Goal: Task Accomplishment & Management: Manage account settings

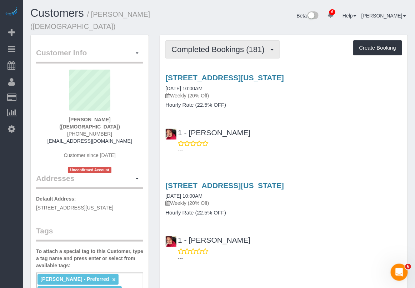
click at [226, 48] on span "Completed Bookings (181)" at bounding box center [220, 49] width 96 height 9
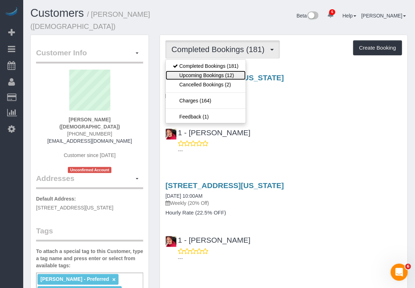
click at [217, 71] on link "Upcoming Bookings (12)" at bounding box center [206, 75] width 80 height 9
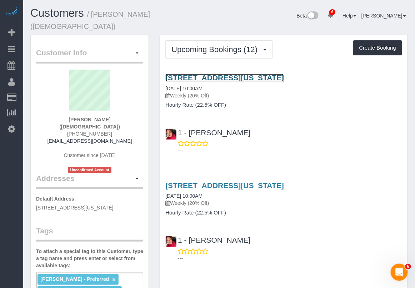
click at [222, 74] on link "213 West 82nd Street, New York, NY 10024" at bounding box center [224, 78] width 119 height 8
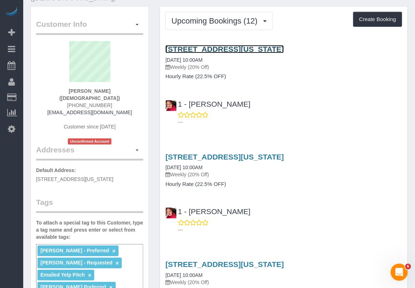
scroll to position [45, 0]
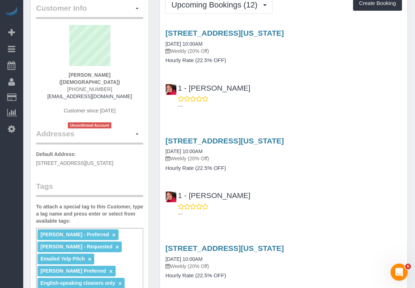
click at [399, 89] on div "1 - Emely Jimenez ---" at bounding box center [284, 94] width 248 height 32
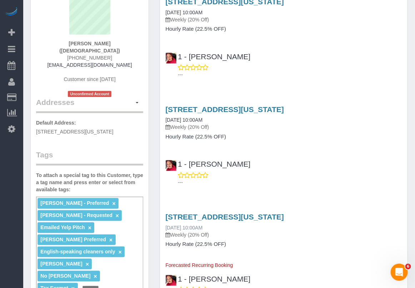
scroll to position [89, 0]
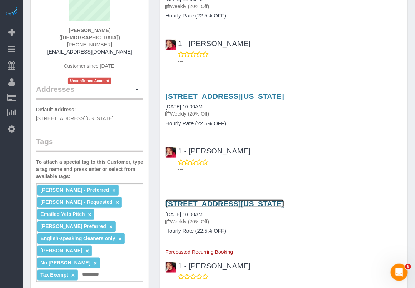
click at [210, 201] on link "213 West 82nd Street, New York, NY 10024" at bounding box center [224, 204] width 119 height 8
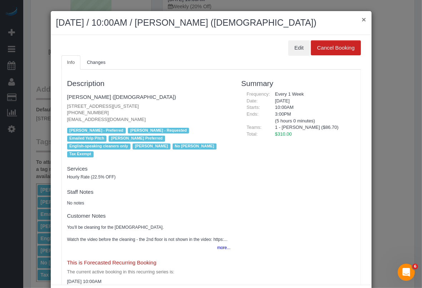
click at [362, 17] on button "×" at bounding box center [364, 20] width 4 height 8
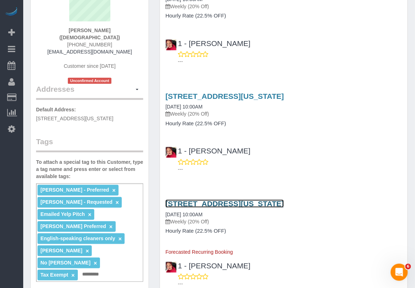
click at [206, 202] on link "213 West 82nd Street, New York, NY 10024" at bounding box center [224, 204] width 119 height 8
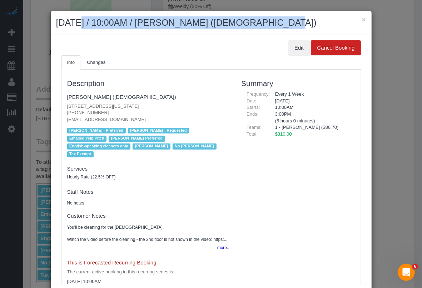
drag, startPoint x: 52, startPoint y: 23, endPoint x: 243, endPoint y: 21, distance: 191.2
click at [243, 21] on div "× September 05, 2025 / 10:00AM / Colleen Glazer (Holy Trinity Roman Catholic Ch…" at bounding box center [211, 23] width 321 height 24
copy h2 "September 05, 2025 / 10:00AM / Colleen Glazer"
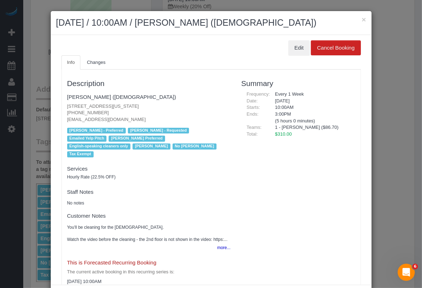
click at [356, 18] on h2 "September 05, 2025 / 10:00AM / Colleen Glazer (Holy Trinity Roman Catholic Chur…" at bounding box center [211, 22] width 310 height 13
click at [362, 18] on button "×" at bounding box center [364, 20] width 4 height 8
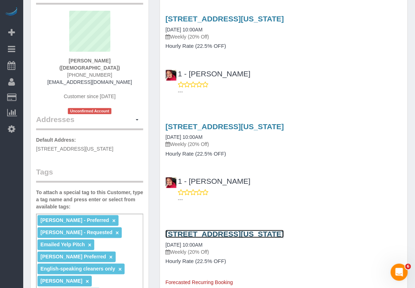
scroll to position [0, 0]
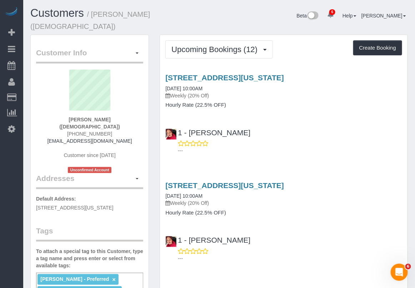
click at [394, 92] on p "Weekly (20% Off)" at bounding box center [283, 95] width 237 height 7
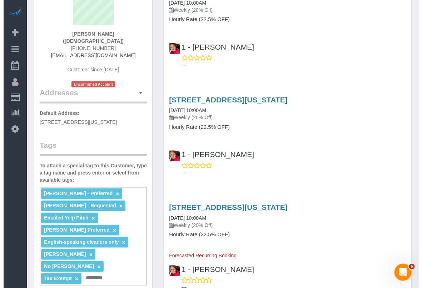
scroll to position [89, 0]
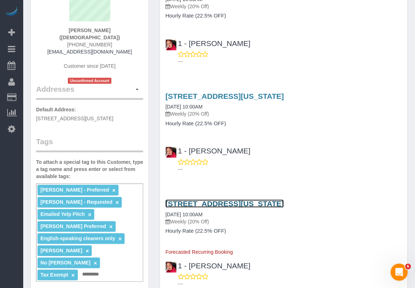
click at [232, 200] on link "213 West 82nd Street, New York, NY 10024" at bounding box center [224, 204] width 119 height 8
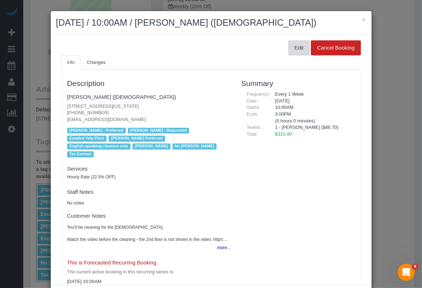
click at [293, 55] on button "Edit" at bounding box center [298, 47] width 21 height 15
click at [366, 18] on div "× September 05, 2025 / 10:00AM / Colleen Glazer (Holy Trinity Roman Catholic Ch…" at bounding box center [211, 23] width 321 height 24
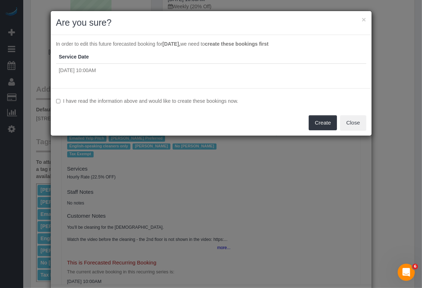
click at [362, 18] on button "×" at bounding box center [364, 20] width 4 height 8
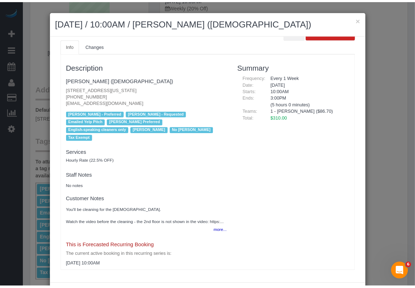
scroll to position [0, 0]
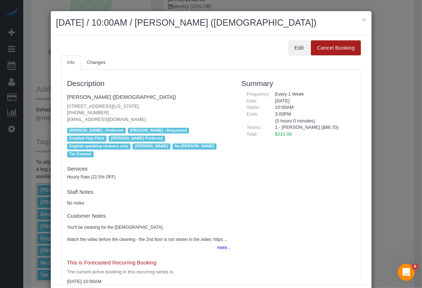
click at [319, 55] on button "Cancel Booking" at bounding box center [336, 47] width 50 height 15
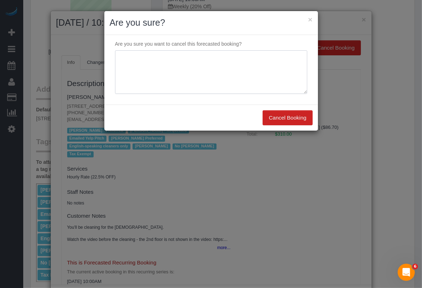
click at [185, 77] on textarea at bounding box center [211, 72] width 192 height 44
type textarea "customer request"
click at [268, 118] on button "Cancel Booking" at bounding box center [288, 117] width 50 height 15
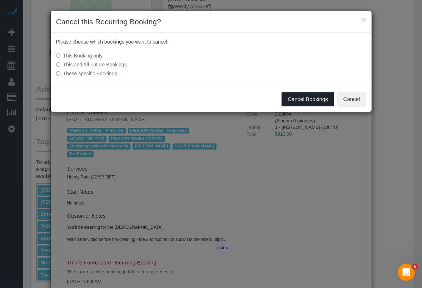
drag, startPoint x: 289, startPoint y: 94, endPoint x: 256, endPoint y: 102, distance: 33.9
click at [289, 94] on button "Cancel Bookings" at bounding box center [308, 99] width 53 height 15
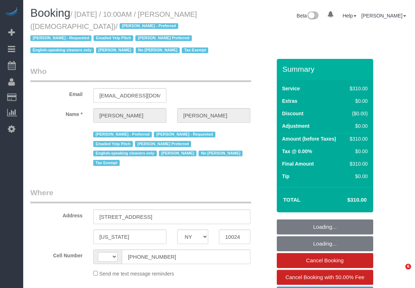
select select "NY"
drag, startPoint x: 0, startPoint y: 0, endPoint x: 397, endPoint y: 59, distance: 401.0
click at [397, 59] on div "Booking / [DATE] / 10:00AM / [PERSON_NAME] ([DEMOGRAPHIC_DATA]) / [PERSON_NAME]…" at bounding box center [219, 33] width 388 height 52
select select "object:443"
select select "string:[GEOGRAPHIC_DATA]"
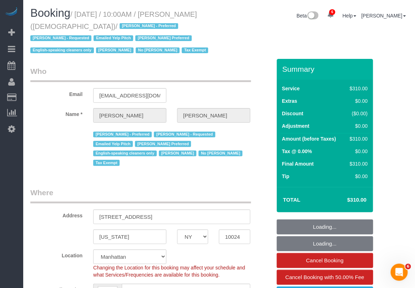
select select "300"
select select "spot1"
select select "object:770"
select select "number:89"
select select "number:90"
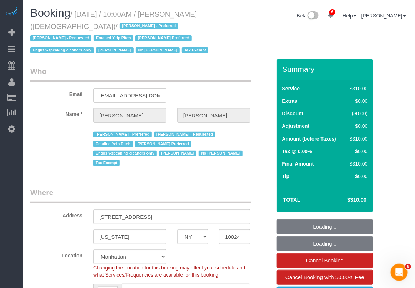
select select "number:15"
select select "number:7"
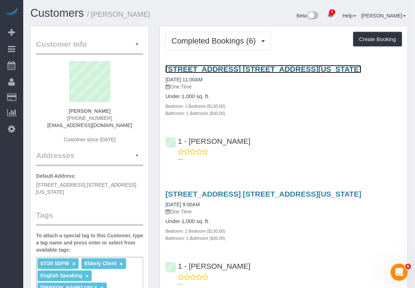
click at [211, 70] on link "161 West 76th Street, Apt. 2r, New York, NY 10023" at bounding box center [263, 69] width 196 height 8
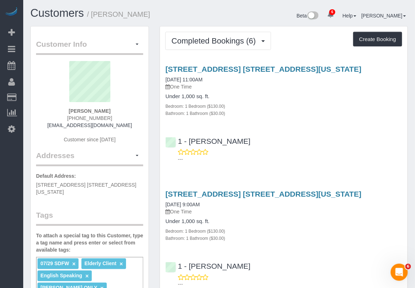
click at [379, 94] on h4 "Under 1,000 sq. ft." at bounding box center [283, 97] width 237 height 6
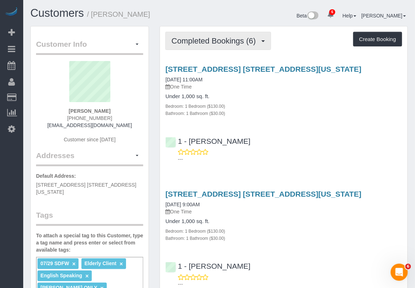
click at [263, 40] on span "button" at bounding box center [264, 41] width 4 height 2
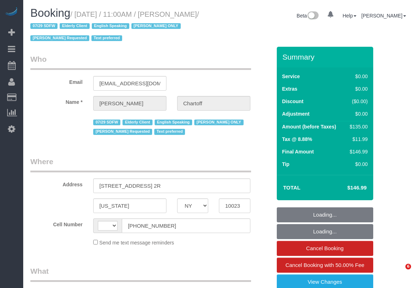
select select "NY"
select select "string:[GEOGRAPHIC_DATA]"
select select "object:456"
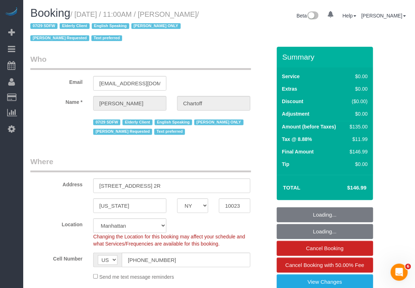
select select "1"
select select "number:89"
select select "number:90"
select select "number:15"
select select "number:5"
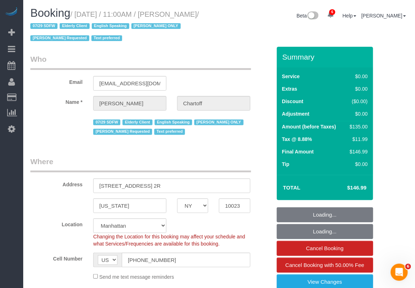
select select "object:1357"
select select "string:stripe-pm_1RDwuF4VGloSiKo7C5xWEro0"
select select "spot1"
select select "1"
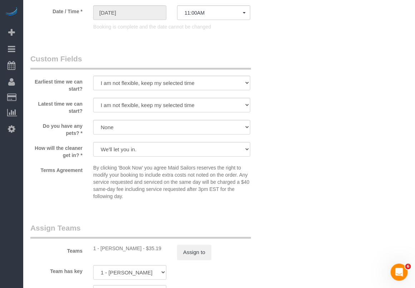
scroll to position [804, 0]
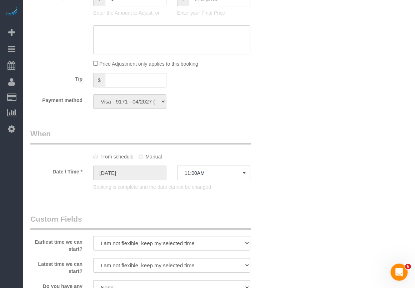
scroll to position [625, 0]
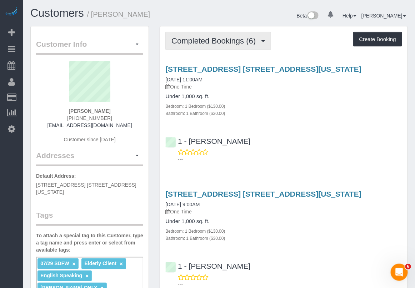
click at [250, 44] on span "Completed Bookings (6)" at bounding box center [216, 40] width 88 height 9
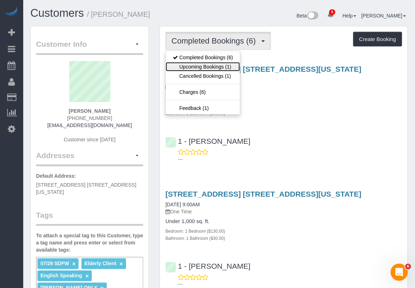
click at [222, 67] on link "Upcoming Bookings (1)" at bounding box center [203, 66] width 74 height 9
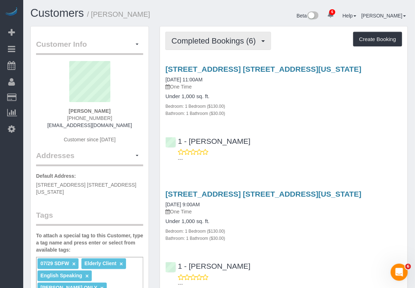
click at [224, 40] on span "Completed Bookings (6)" at bounding box center [216, 40] width 88 height 9
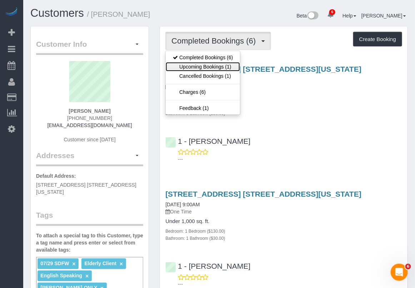
click at [225, 65] on link "Upcoming Bookings (1)" at bounding box center [203, 66] width 74 height 9
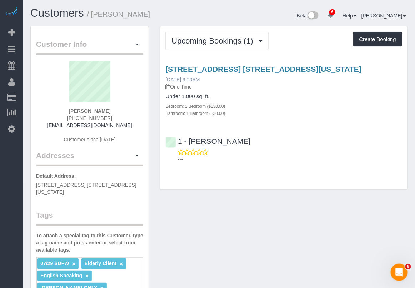
drag, startPoint x: 213, startPoint y: 78, endPoint x: 165, endPoint y: 80, distance: 48.3
click at [165, 80] on div "161 West 76th Street, Apt. 2r, New York, NY 10023 09/05/2025 9:00AM One Time" at bounding box center [283, 78] width 237 height 26
copy link "09/05/2025 9:00AM"
click at [394, 143] on div "1 - Ingrid Malasi ---" at bounding box center [284, 147] width 248 height 32
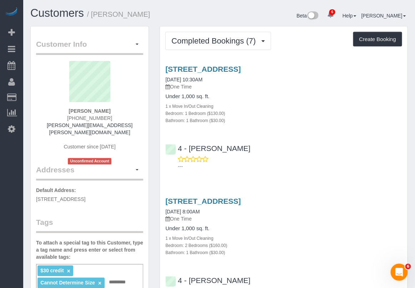
drag, startPoint x: 113, startPoint y: 114, endPoint x: 70, endPoint y: 110, distance: 42.7
click at [70, 110] on div "Ryan Ginand (508) 901-0125 ryan.ginand@gmail.com Customer since 2020 Unconfirme…" at bounding box center [89, 113] width 107 height 104
copy strong "Ryan Ginand"
click at [227, 71] on link "168 West 6th Street, Apt. 1, Boston, MA 02127" at bounding box center [202, 69] width 75 height 8
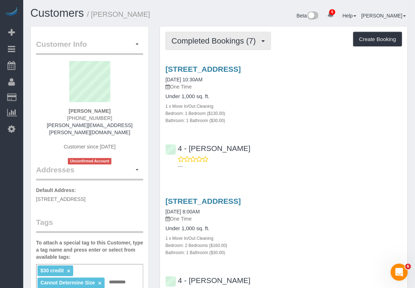
click at [263, 40] on span "button" at bounding box center [264, 41] width 4 height 2
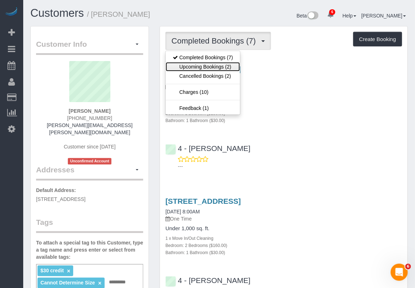
click at [218, 66] on link "Upcoming Bookings (2)" at bounding box center [203, 66] width 74 height 9
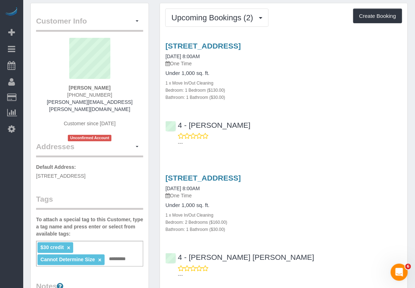
scroll to position [45, 0]
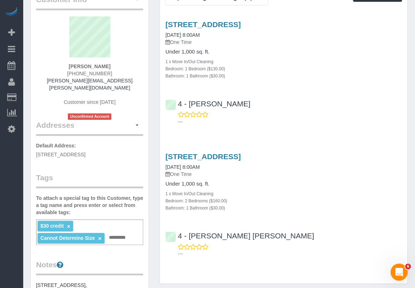
click at [369, 61] on div "1 x Move In/Out Cleaning" at bounding box center [283, 61] width 237 height 7
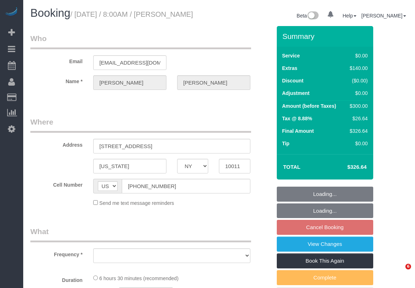
select select "NY"
select select "number:56"
select select "number:76"
select select "number:15"
select select "number:7"
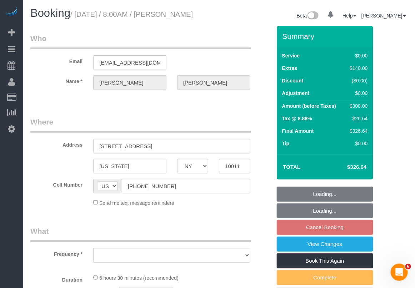
select select "object:806"
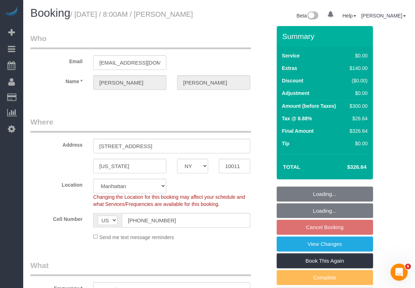
select select "string:stripe-pm_1LQzKG4VGloSiKo7xG3na7rl"
select select "2"
select select "spot1"
select select "object:1309"
select select "2"
